Goal: Task Accomplishment & Management: Use online tool/utility

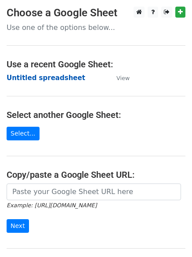
click at [68, 82] on strong "Untitled spreadsheet" at bounding box center [46, 78] width 79 height 8
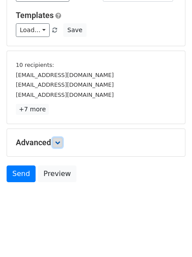
click at [58, 146] on link at bounding box center [58, 143] width 10 height 10
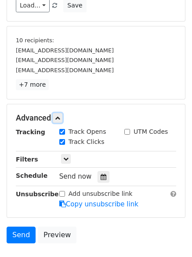
scroll to position [134, 0]
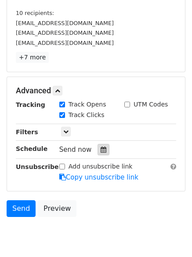
click at [102, 149] on div at bounding box center [104, 149] width 12 height 11
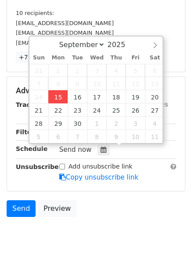
type input "2025-09-15 12:00"
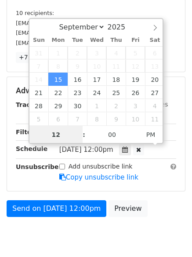
scroll to position [0, 0]
type input "4"
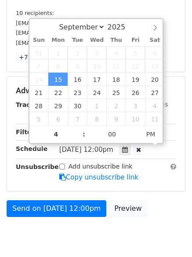
type input "2025-09-15 16:00"
click at [108, 237] on body "New Campaign Daily emails left: 50 Google Sheet: Untitled spreadsheet Variables…" at bounding box center [96, 64] width 192 height 383
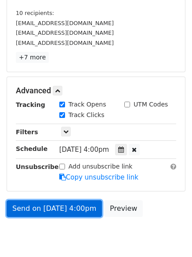
click at [80, 211] on link "Send on Sep 15 at 4:00pm" at bounding box center [54, 208] width 95 height 17
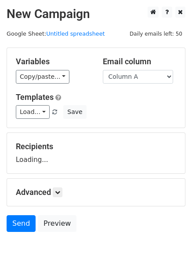
select select "Column B"
click at [103, 70] on select "Column A Column B Column C Column D Column E" at bounding box center [138, 77] width 70 height 14
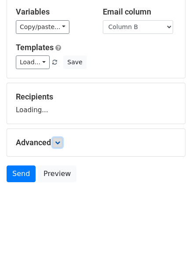
click at [59, 145] on link at bounding box center [58, 143] width 10 height 10
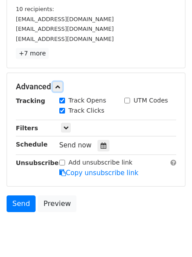
scroll to position [138, 0]
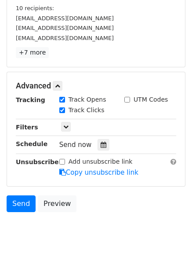
click at [99, 151] on div "Tracking Track Opens UTM Codes Track Clicks Filters Only include spreadsheet ro…" at bounding box center [96, 136] width 160 height 82
click at [101, 141] on div at bounding box center [104, 144] width 12 height 11
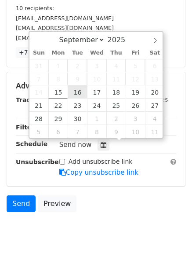
type input "2025-09-16 12:00"
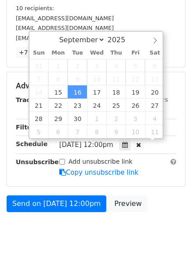
scroll to position [0, 0]
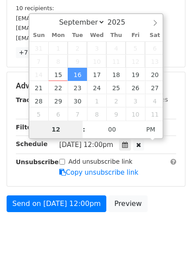
type input "5"
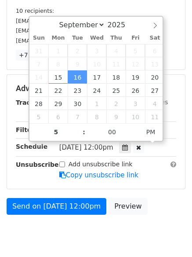
type input "2025-09-16 17:00"
click at [95, 222] on html "New Campaign Daily emails left: 50 Google Sheet: Untitled spreadsheet Variables…" at bounding box center [96, 76] width 192 height 425
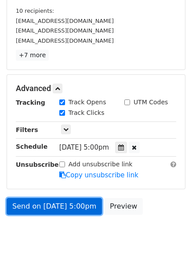
click at [78, 209] on link "Send on Sep 16 at 5:00pm" at bounding box center [54, 206] width 95 height 17
click at [82, 203] on link "Send on Sep 16 at 5:00pm" at bounding box center [54, 206] width 95 height 17
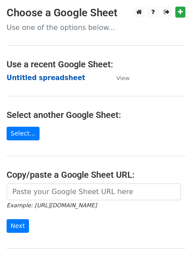
click at [55, 80] on strong "Untitled spreadsheet" at bounding box center [46, 78] width 79 height 8
click at [61, 77] on strong "Untitled spreadsheet" at bounding box center [46, 78] width 79 height 8
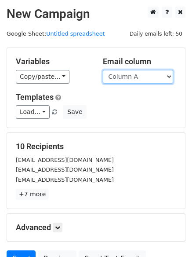
click at [147, 74] on select "Column A Column B Column C Column D Column E" at bounding box center [138, 77] width 70 height 14
select select "Column C"
click at [103, 70] on select "Column A Column B Column C Column D Column E" at bounding box center [138, 77] width 70 height 14
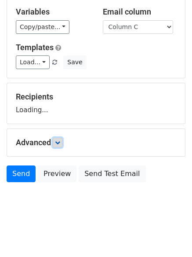
click at [59, 143] on icon at bounding box center [57, 142] width 5 height 5
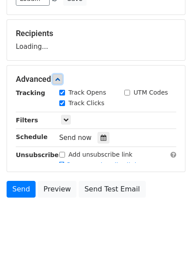
scroll to position [114, 0]
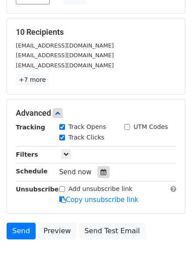
click at [101, 174] on icon at bounding box center [104, 172] width 6 height 6
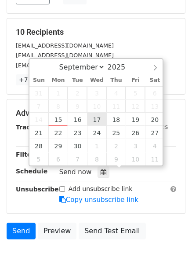
type input "2025-09-17 12:00"
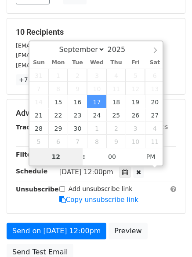
type input "6"
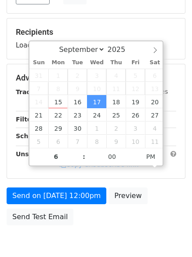
type input "2025-09-17 18:00"
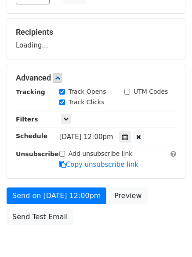
click at [103, 250] on body "New Campaign Daily emails left: 50 Google Sheet: Untitled spreadsheet Variables…" at bounding box center [96, 78] width 192 height 372
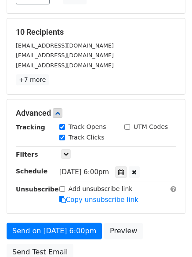
scroll to position [157, 0]
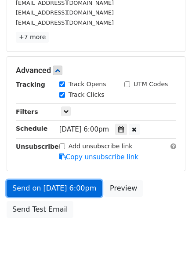
click at [92, 186] on link "Send on Sep 17 at 6:00pm" at bounding box center [54, 188] width 95 height 17
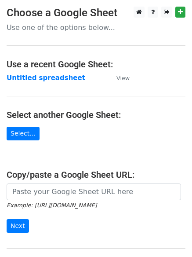
click at [63, 77] on strong "Untitled spreadsheet" at bounding box center [46, 78] width 79 height 8
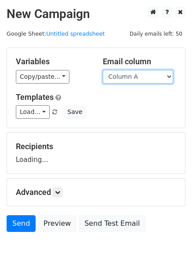
click at [137, 76] on select "Column A Column B Column C Column D Column E" at bounding box center [138, 77] width 70 height 14
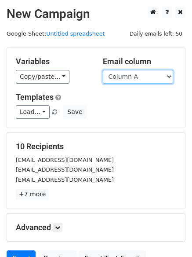
drag, startPoint x: 140, startPoint y: 75, endPoint x: 139, endPoint y: 81, distance: 6.2
click at [140, 75] on select "Column A Column B Column C Column D Column E" at bounding box center [138, 77] width 70 height 14
select select "Column D"
click at [103, 70] on select "Column A Column B Column C Column D Column E" at bounding box center [138, 77] width 70 height 14
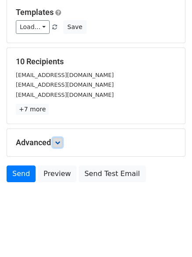
click at [60, 140] on icon at bounding box center [57, 142] width 5 height 5
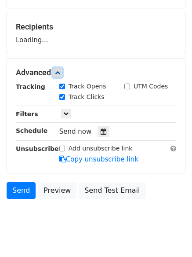
scroll to position [120, 0]
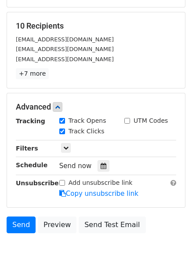
click at [102, 128] on div "Track Clicks" at bounding box center [85, 132] width 65 height 11
click at [101, 164] on icon at bounding box center [104, 166] width 6 height 6
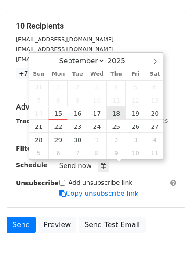
type input "[DATE] 12:00"
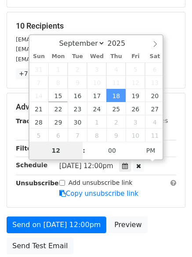
type input "7"
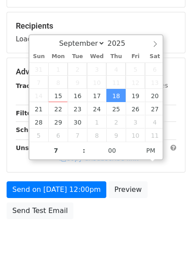
type input "[DATE] 19:00"
click at [121, 225] on body "New Campaign Daily emails left: 50 Google Sheet: Untitled spreadsheet Variables…" at bounding box center [96, 72] width 192 height 372
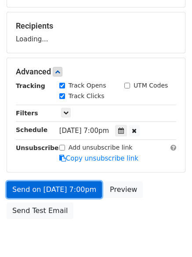
click at [61, 193] on link "Send on [DATE] 7:00pm" at bounding box center [54, 189] width 95 height 17
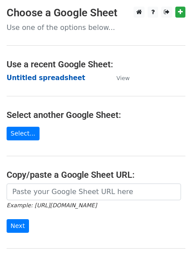
click at [50, 81] on strong "Untitled spreadsheet" at bounding box center [46, 78] width 79 height 8
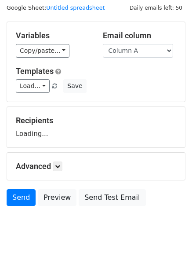
scroll to position [50, 0]
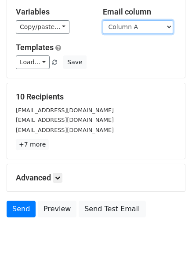
click at [156, 28] on select "Column A Column B Column C Column D Column E" at bounding box center [138, 27] width 70 height 14
select select "Column E"
click at [103, 20] on select "Column A Column B Column C Column D Column E" at bounding box center [138, 27] width 70 height 14
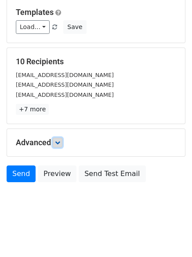
click at [56, 142] on link at bounding box center [58, 143] width 10 height 10
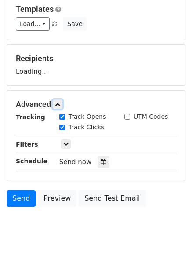
scroll to position [126, 0]
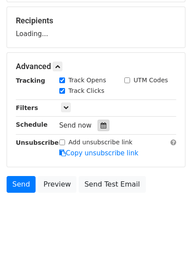
click at [101, 123] on icon at bounding box center [104, 125] width 6 height 6
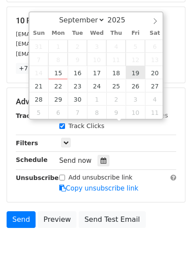
type input "[DATE] 12:00"
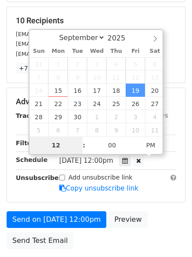
type input "8"
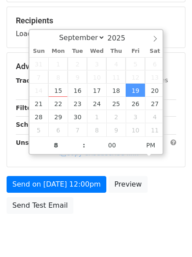
type input "[DATE] 20:00"
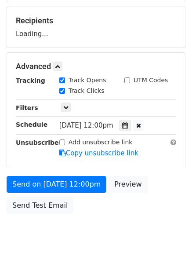
click at [106, 219] on body "New Campaign Daily emails left: 50 Google Sheet: Untitled spreadsheet Variables…" at bounding box center [96, 67] width 192 height 372
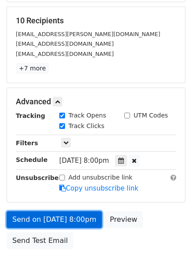
click at [80, 211] on link "Send on [DATE] 8:00pm" at bounding box center [54, 219] width 95 height 17
